Goal: Task Accomplishment & Management: Use online tool/utility

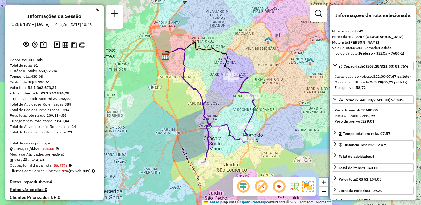
select select "**********"
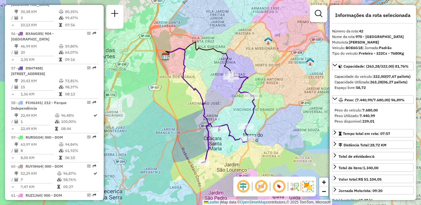
scroll to position [257, 0]
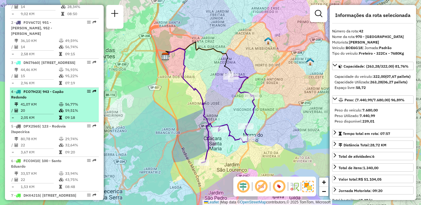
click at [28, 100] on div "4 - FCO7H23 | 943 - [GEOGRAPHIC_DATA]" at bounding box center [43, 94] width 65 height 11
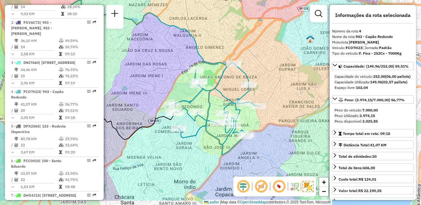
drag, startPoint x: 234, startPoint y: 100, endPoint x: 161, endPoint y: 74, distance: 77.5
click at [161, 74] on div "Janela de atendimento Grade de atendimento Capacidade Transportadoras Veículos …" at bounding box center [210, 102] width 421 height 205
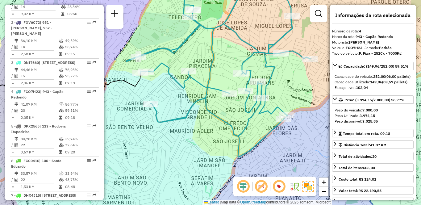
scroll to position [701, 0]
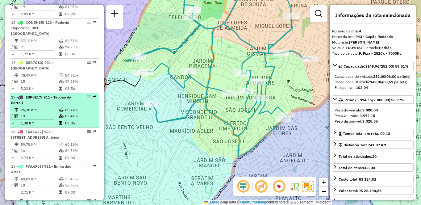
click at [33, 99] on span "ESP0E17" at bounding box center [33, 97] width 15 height 5
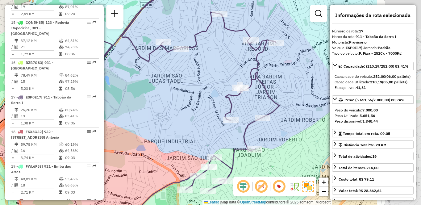
drag, startPoint x: 250, startPoint y: 105, endPoint x: 149, endPoint y: 99, distance: 101.9
click at [149, 99] on div "Janela de atendimento Grade de atendimento Capacidade Transportadoras Veículos …" at bounding box center [210, 102] width 421 height 205
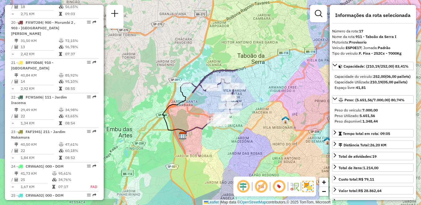
scroll to position [257, 0]
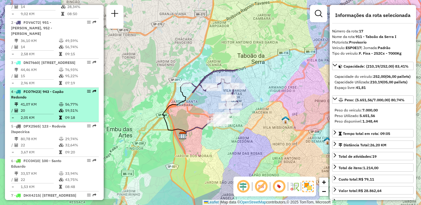
click at [26, 99] on span "| 943 - Capão Redondo" at bounding box center [37, 94] width 52 height 10
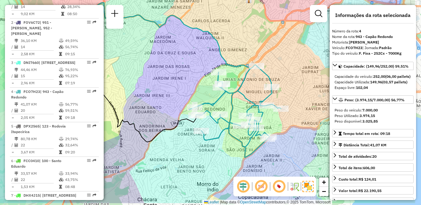
drag, startPoint x: 239, startPoint y: 103, endPoint x: 171, endPoint y: 76, distance: 72.7
click at [171, 76] on div "Janela de atendimento Grade de atendimento Capacidade Transportadoras Veículos …" at bounding box center [210, 102] width 421 height 205
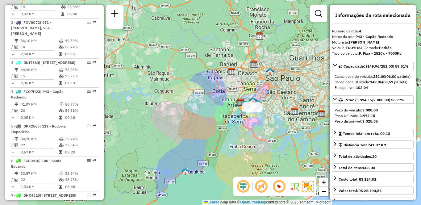
drag, startPoint x: 197, startPoint y: 120, endPoint x: 277, endPoint y: 133, distance: 80.7
click at [277, 133] on div "Janela de atendimento Grade de atendimento Capacidade Transportadoras Veículos …" at bounding box center [210, 102] width 421 height 205
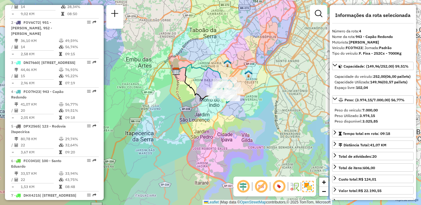
drag, startPoint x: 291, startPoint y: 109, endPoint x: 155, endPoint y: 120, distance: 136.8
click at [155, 120] on div "Janela de atendimento Grade de atendimento Capacidade Transportadoras Veículos …" at bounding box center [210, 102] width 421 height 205
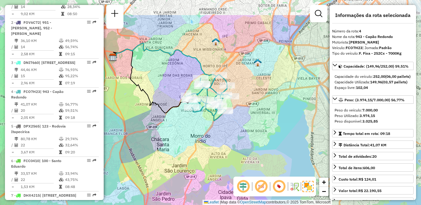
drag, startPoint x: 171, startPoint y: 106, endPoint x: 202, endPoint y: 134, distance: 42.1
click at [202, 134] on div "Janela de atendimento Grade de atendimento Capacidade Transportadoras Veículos …" at bounding box center [210, 102] width 421 height 205
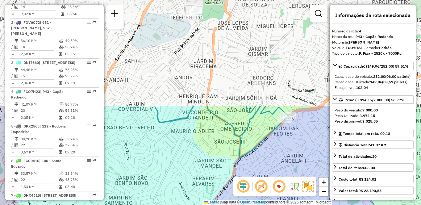
drag, startPoint x: 221, startPoint y: 35, endPoint x: 205, endPoint y: 161, distance: 127.2
click at [205, 161] on div "Janela de atendimento Grade de atendimento Capacidade Transportadoras Veículos …" at bounding box center [210, 102] width 421 height 205
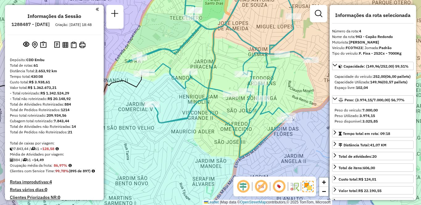
scroll to position [701, 0]
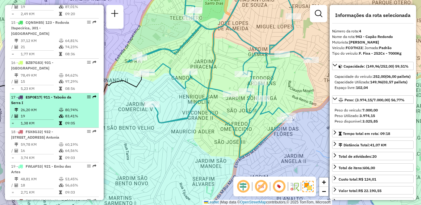
click at [63, 105] on div "17 - ESP0E17 | 911 - Taboão da Serra I" at bounding box center [43, 99] width 65 height 11
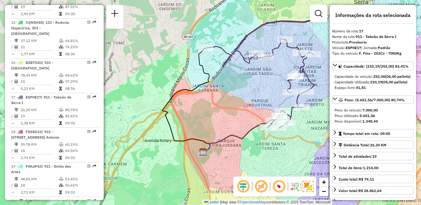
scroll to position [257, 0]
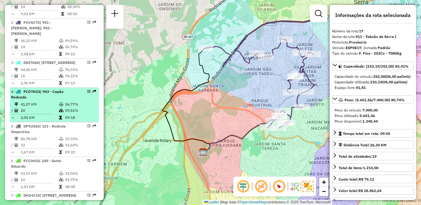
click at [28, 107] on td "41,07 KM" at bounding box center [39, 104] width 38 height 6
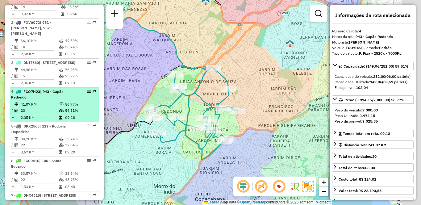
drag, startPoint x: 178, startPoint y: 135, endPoint x: 86, endPoint y: 117, distance: 93.7
click at [86, 117] on hb-router-mapa "Informações da Sessão 1288487 - [DATE] Criação: [DATE] 18:48 Depósito: CDD Embu…" at bounding box center [210, 102] width 421 height 205
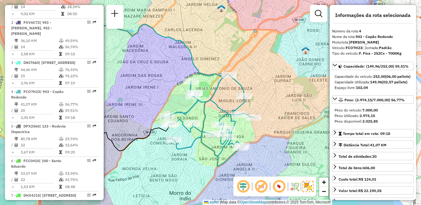
drag, startPoint x: 249, startPoint y: 120, endPoint x: 170, endPoint y: 105, distance: 80.1
click at [170, 105] on div "Janela de atendimento Grade de atendimento Capacidade Transportadoras Veículos …" at bounding box center [210, 102] width 421 height 205
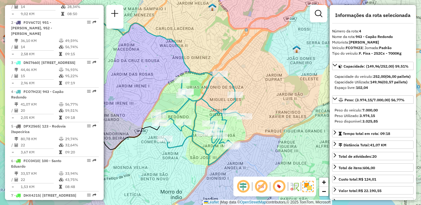
scroll to position [701, 0]
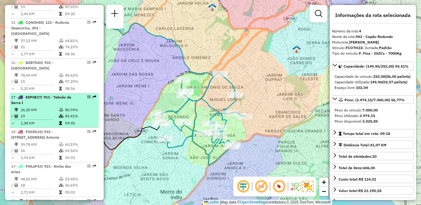
click at [39, 113] on td "26,20 KM" at bounding box center [39, 110] width 38 height 6
